Goal: Task Accomplishment & Management: Manage account settings

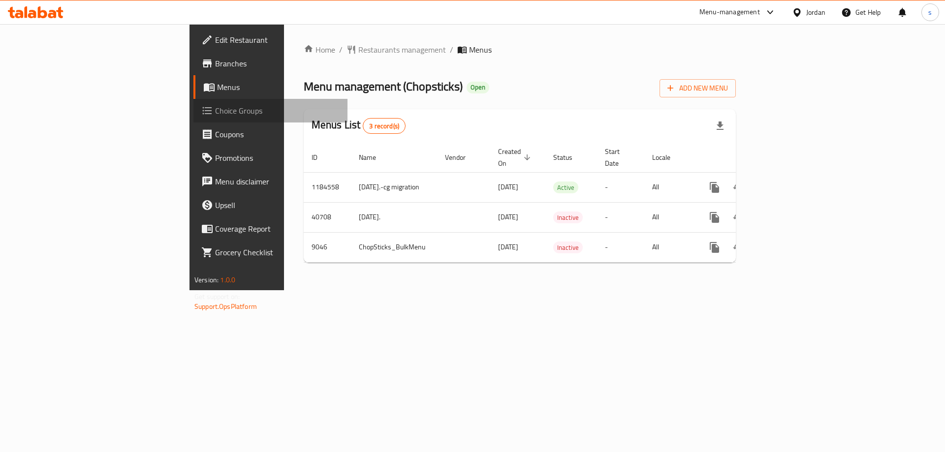
click at [193, 118] on link "Choice Groups" at bounding box center [270, 111] width 154 height 24
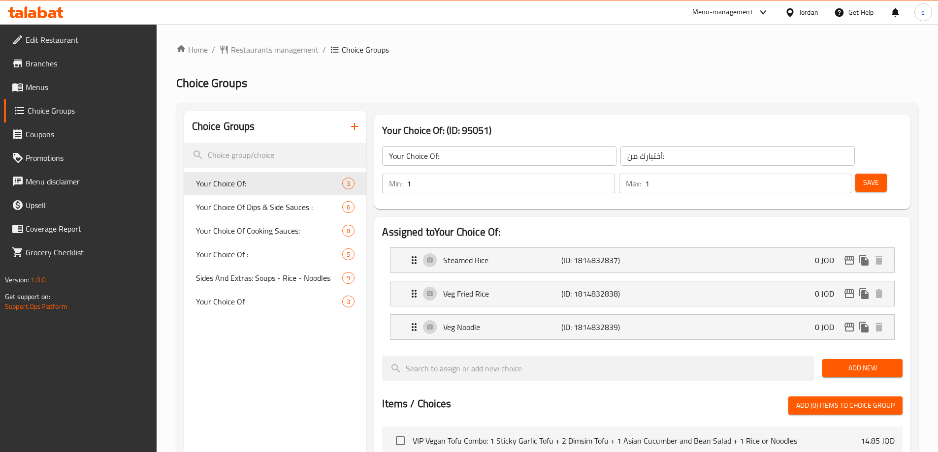
click at [577, 60] on div "Home / Restaurants management / Choice Groups Choice Groups Choice Groups Your …" at bounding box center [547, 413] width 742 height 739
click at [553, 65] on div "Home / Restaurants management / Choice Groups Choice Groups Choice Groups Your …" at bounding box center [547, 413] width 742 height 739
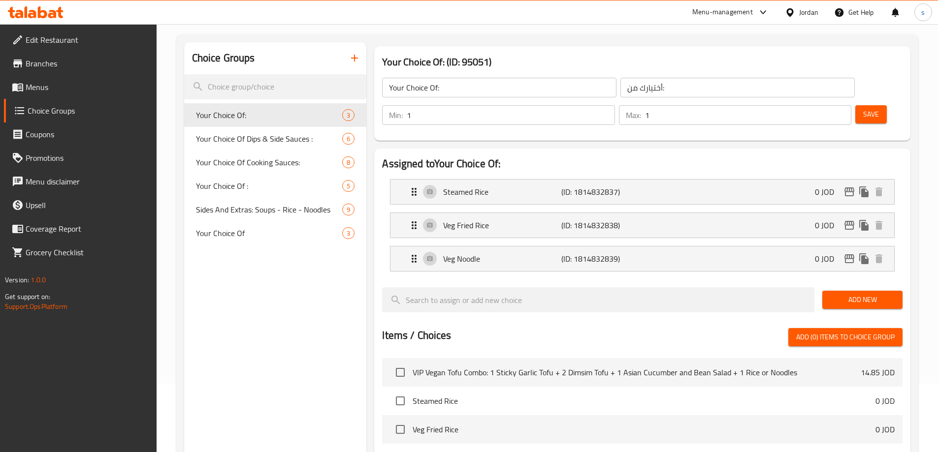
scroll to position [27, 0]
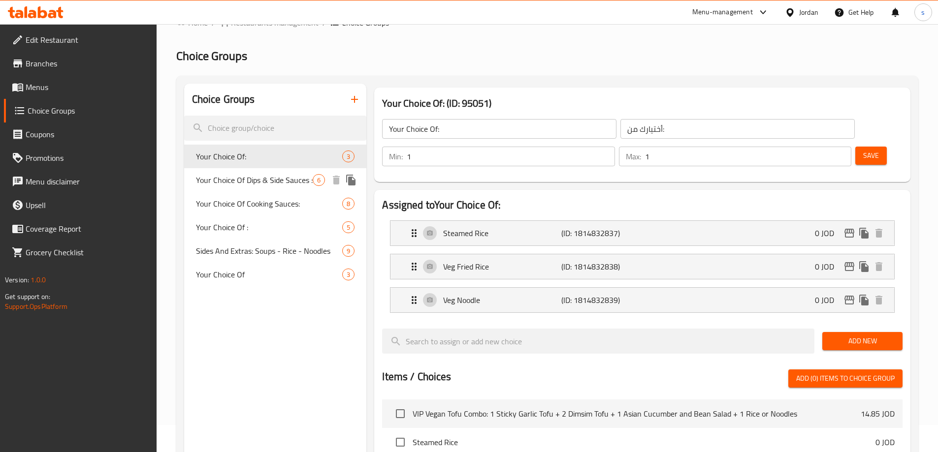
click at [270, 185] on span "Your Choice Of Dips & Side Sauces :" at bounding box center [254, 180] width 117 height 12
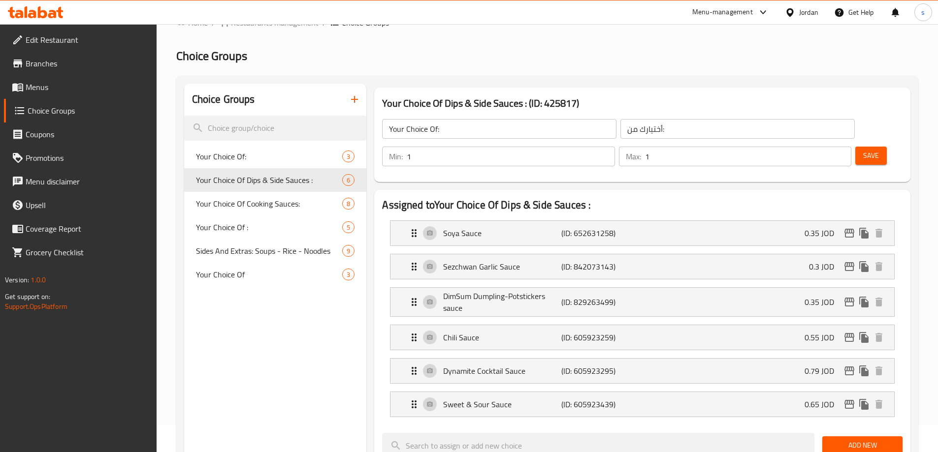
type input "Your Choice Of Dips & Side Sauces :"
type input "اختيارك من [DEMOGRAPHIC_DATA] والغموس:"
type input "0"
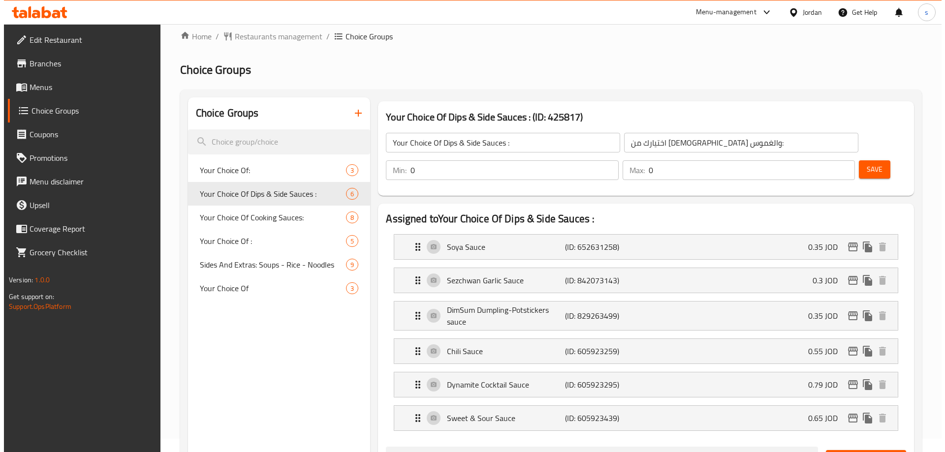
scroll to position [0, 0]
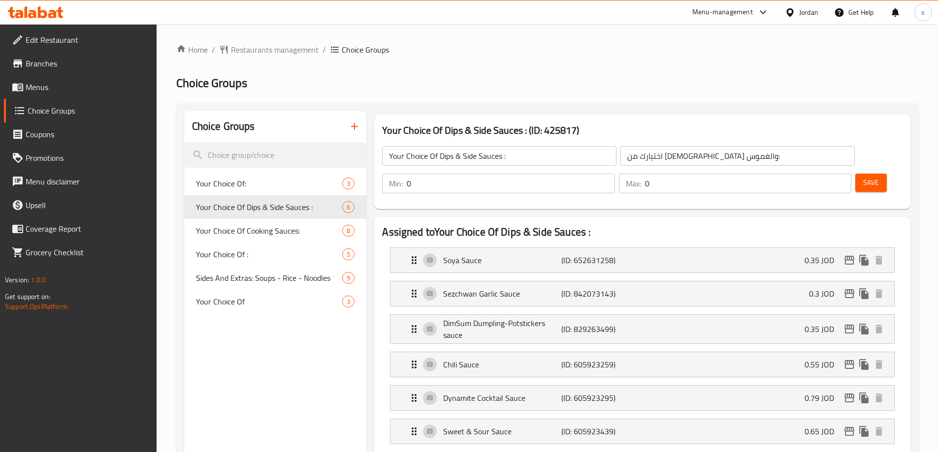
click at [604, 75] on h2 "Choice Groups" at bounding box center [547, 83] width 742 height 16
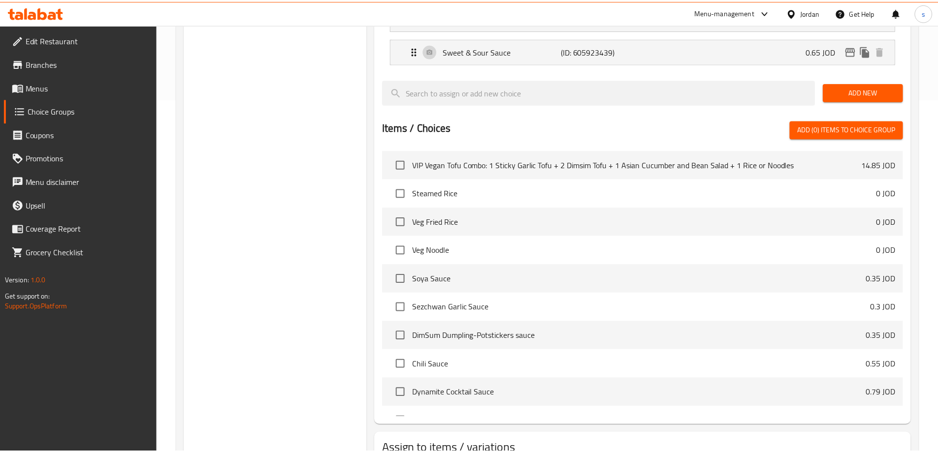
scroll to position [427, 0]
